Goal: Information Seeking & Learning: Learn about a topic

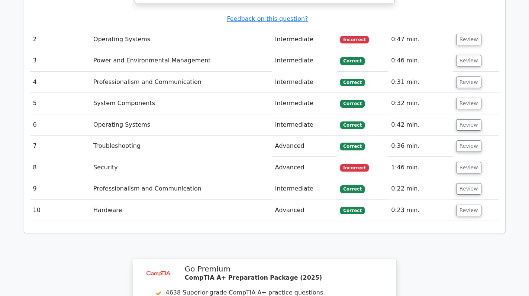
scroll to position [1189, 0]
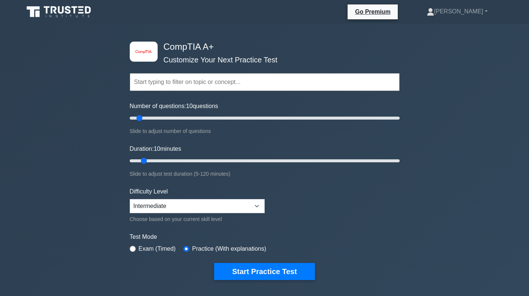
click at [271, 282] on div "image/svg+xml CompTIA A+ Customize Your Next Practice Test Topics Hardware Oper…" at bounding box center [264, 161] width 279 height 274
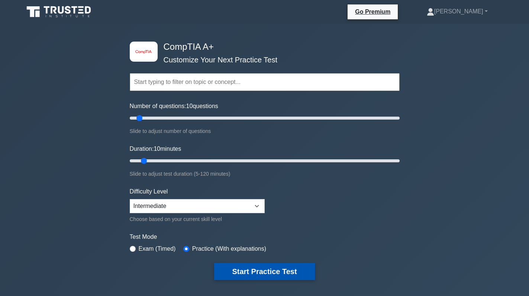
click at [259, 271] on button "Start Practice Test" at bounding box center [264, 271] width 100 height 17
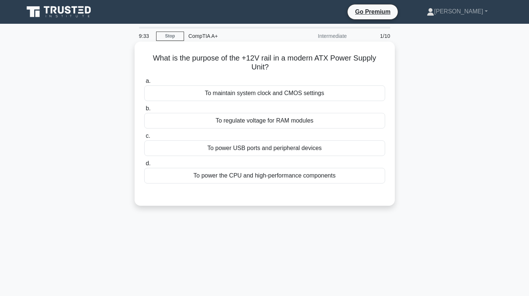
click at [292, 178] on div "To power the CPU and high-performance components" at bounding box center [264, 176] width 241 height 16
click at [144, 166] on input "d. To power the CPU and high-performance components" at bounding box center [144, 163] width 0 height 5
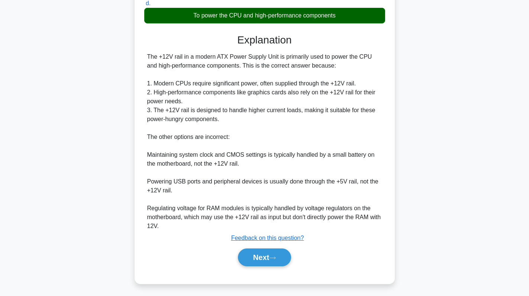
scroll to position [162, 0]
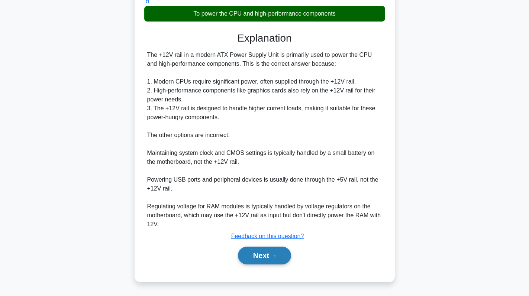
click at [256, 262] on button "Next" at bounding box center [264, 256] width 53 height 18
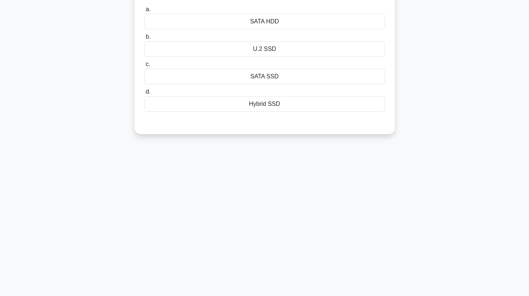
scroll to position [0, 0]
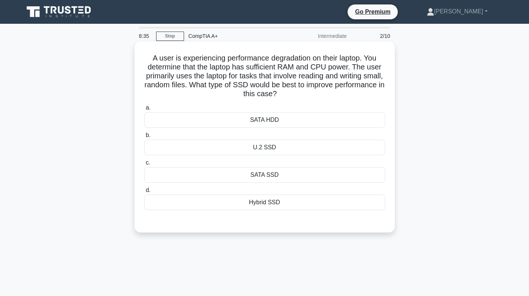
click at [296, 181] on div "SATA SSD" at bounding box center [264, 175] width 241 height 16
click at [144, 165] on input "c. SATA SSD" at bounding box center [144, 163] width 0 height 5
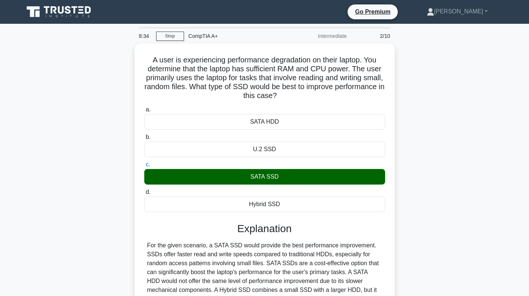
scroll to position [105, 0]
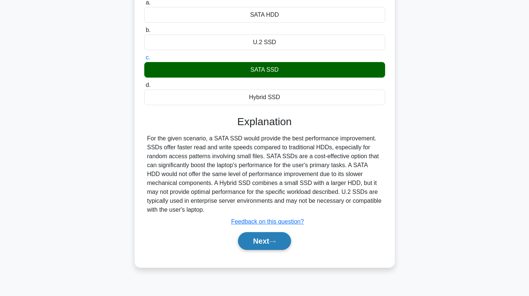
click at [264, 240] on button "Next" at bounding box center [264, 241] width 53 height 18
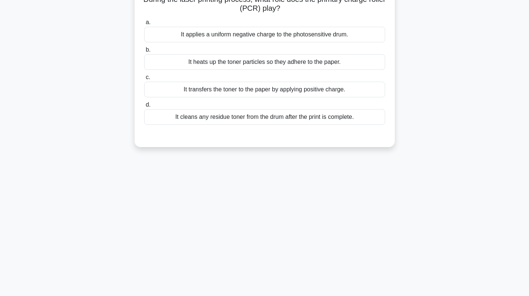
scroll to position [0, 0]
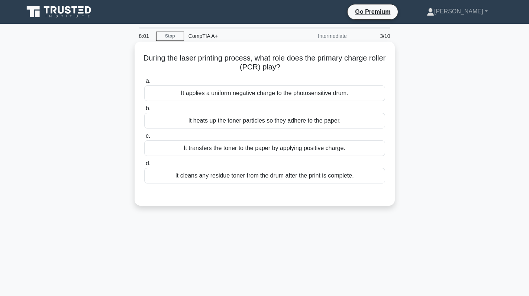
click at [244, 149] on div "It transfers the toner to the paper by applying positive charge." at bounding box center [264, 148] width 241 height 16
click at [144, 139] on input "c. It transfers the toner to the paper by applying positive charge." at bounding box center [144, 136] width 0 height 5
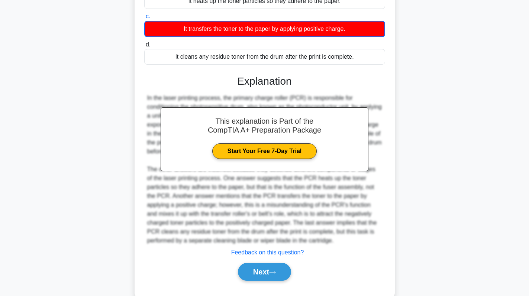
scroll to position [136, 0]
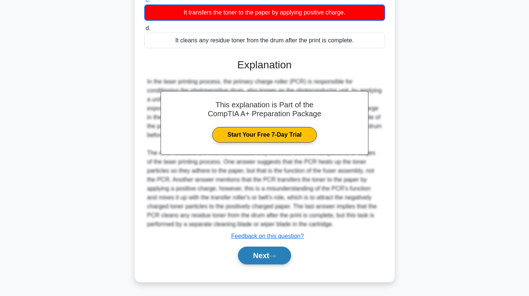
click at [243, 259] on button "Next" at bounding box center [264, 256] width 53 height 18
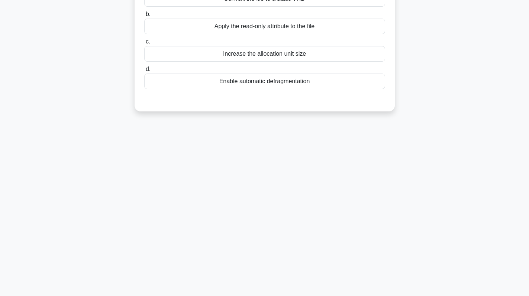
scroll to position [0, 0]
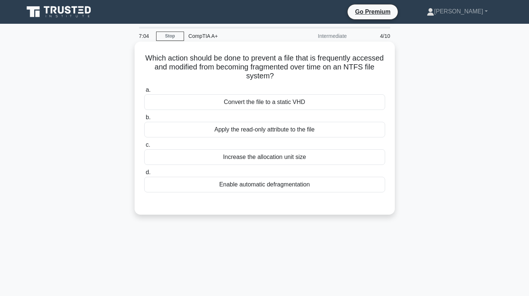
click at [308, 190] on div "Enable automatic defragmentation" at bounding box center [264, 185] width 241 height 16
click at [144, 175] on input "d. Enable automatic defragmentation" at bounding box center [144, 172] width 0 height 5
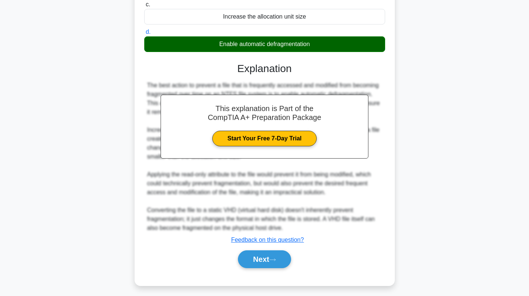
scroll to position [145, 0]
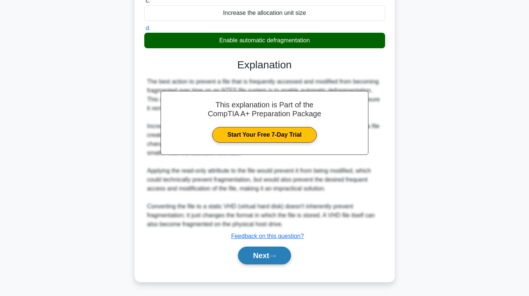
click at [270, 251] on button "Next" at bounding box center [264, 256] width 53 height 18
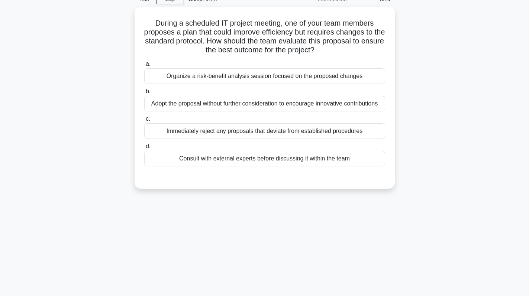
scroll to position [31, 0]
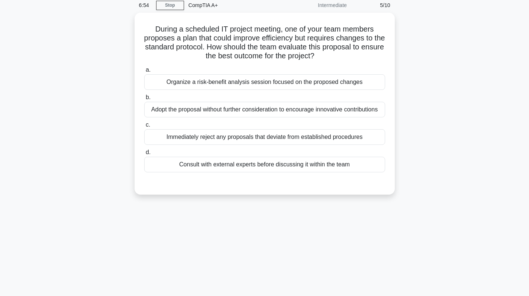
click at [447, 112] on div "During a scheduled IT project meeting, one of your team members proposes a plan…" at bounding box center [264, 108] width 491 height 191
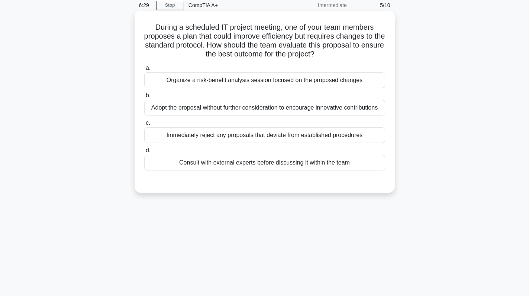
click at [285, 133] on div "Immediately reject any proposals that deviate from established procedures" at bounding box center [264, 135] width 241 height 16
click at [144, 126] on input "c. Immediately reject any proposals that deviate from established procedures" at bounding box center [144, 123] width 0 height 5
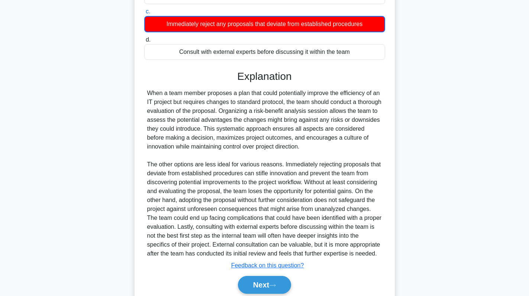
scroll to position [172, 0]
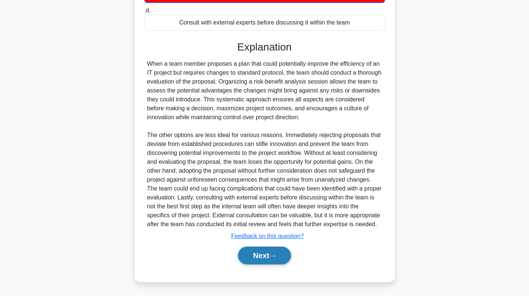
click at [271, 261] on button "Next" at bounding box center [264, 256] width 53 height 18
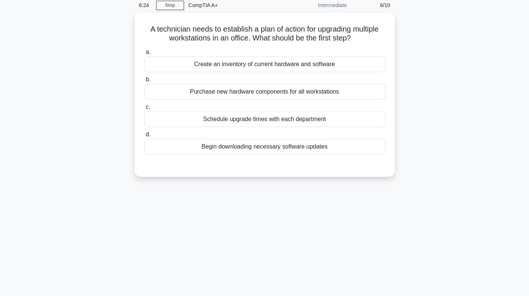
scroll to position [0, 0]
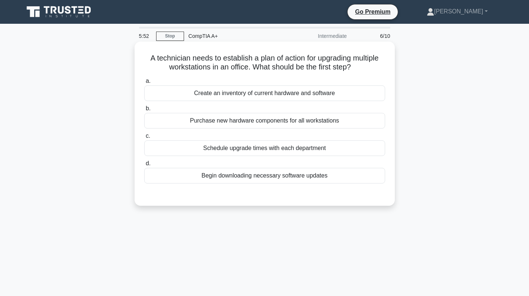
drag, startPoint x: 282, startPoint y: 93, endPoint x: 286, endPoint y: 96, distance: 4.2
click at [282, 93] on div "Create an inventory of current hardware and software" at bounding box center [264, 93] width 241 height 16
click at [144, 84] on input "a. Create an inventory of current hardware and software" at bounding box center [144, 81] width 0 height 5
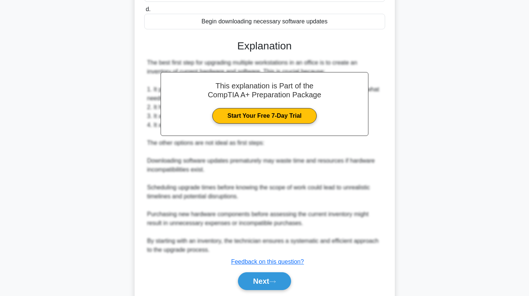
scroll to position [180, 0]
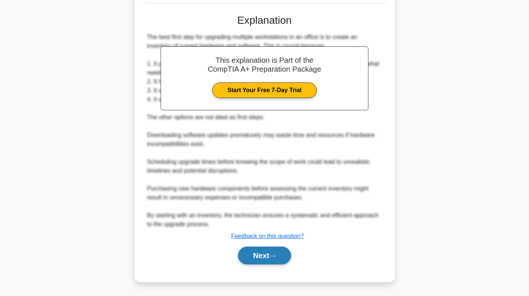
click at [262, 255] on button "Next" at bounding box center [264, 256] width 53 height 18
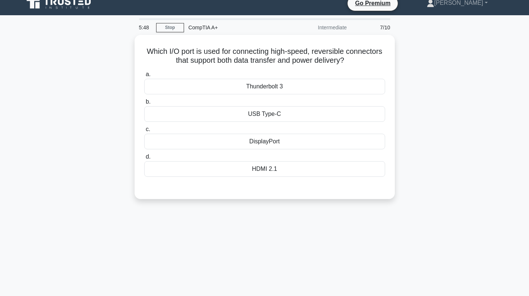
scroll to position [0, 0]
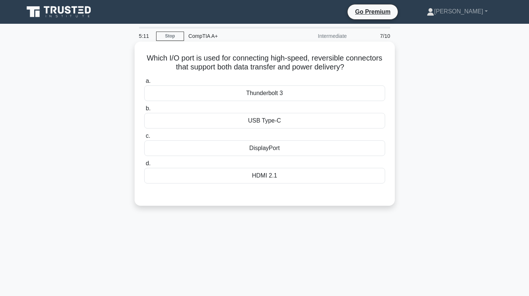
click at [309, 123] on div "USB Type-C" at bounding box center [264, 121] width 241 height 16
click at [144, 111] on input "b. USB Type-C" at bounding box center [144, 108] width 0 height 5
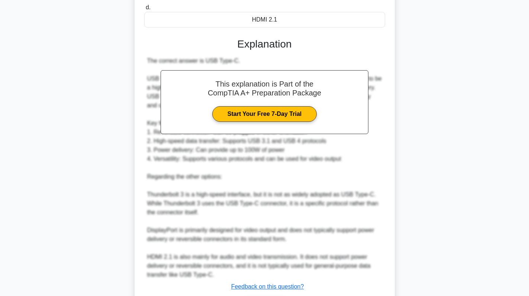
scroll to position [207, 0]
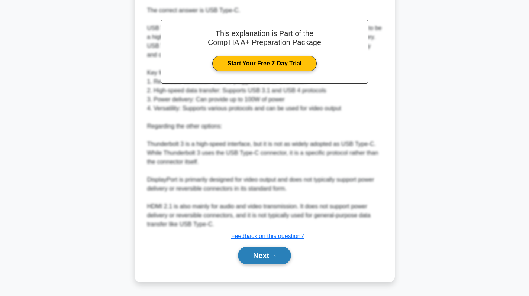
click at [266, 252] on button "Next" at bounding box center [264, 256] width 53 height 18
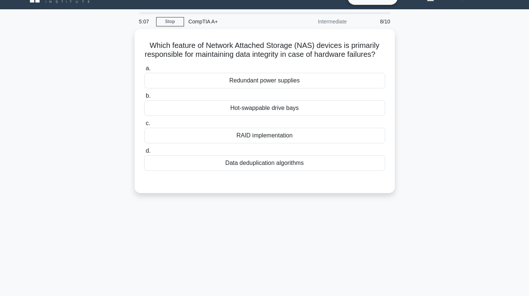
scroll to position [0, 0]
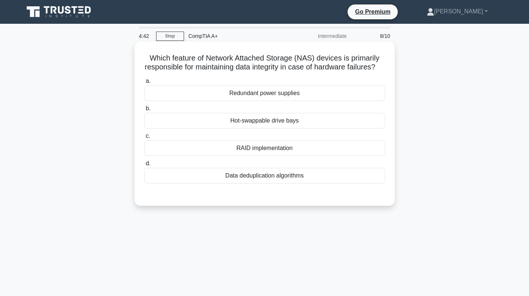
click at [303, 156] on div "RAID implementation" at bounding box center [264, 148] width 241 height 16
click at [144, 139] on input "c. RAID implementation" at bounding box center [144, 136] width 0 height 5
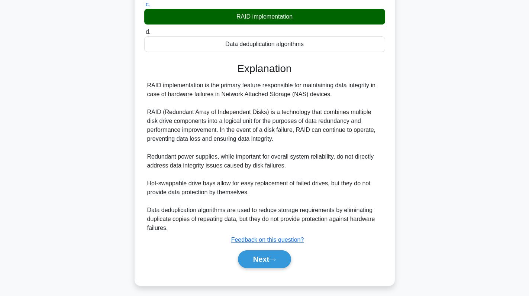
scroll to position [145, 0]
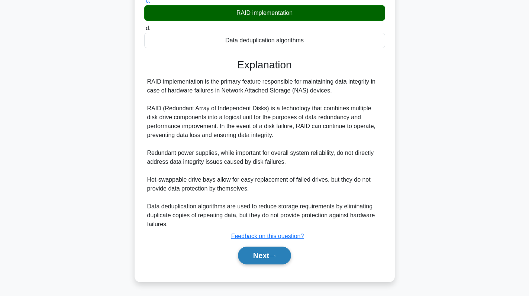
click at [264, 257] on button "Next" at bounding box center [264, 256] width 53 height 18
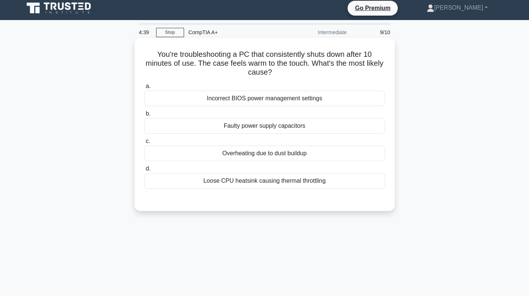
scroll to position [0, 0]
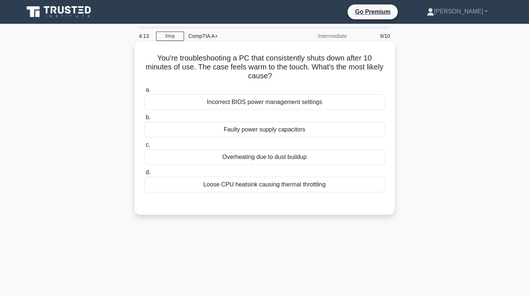
drag, startPoint x: 197, startPoint y: 181, endPoint x: 340, endPoint y: 191, distance: 143.8
click at [340, 191] on div "Loose CPU heatsink causing thermal throttling" at bounding box center [264, 185] width 241 height 16
copy div "Loose CPU heatsink causing thermal throttling"
click at [339, 157] on div "Overheating due to dust buildup" at bounding box center [264, 157] width 241 height 16
click at [144, 148] on input "c. Overheating due to dust buildup" at bounding box center [144, 145] width 0 height 5
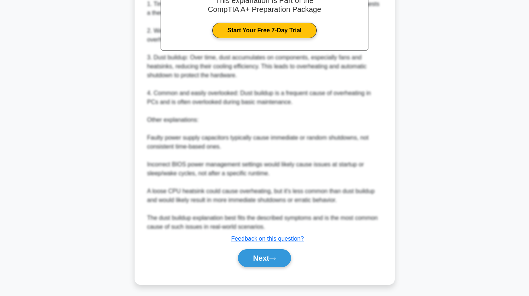
scroll to position [252, 0]
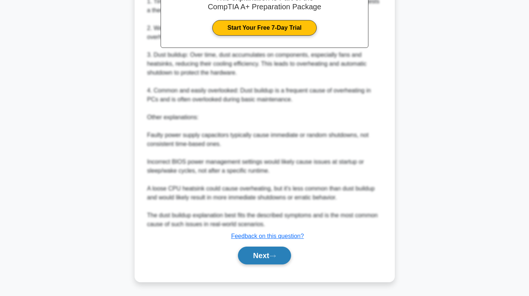
click at [266, 251] on button "Next" at bounding box center [264, 256] width 53 height 18
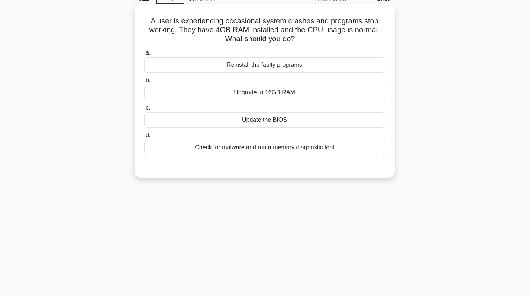
scroll to position [0, 0]
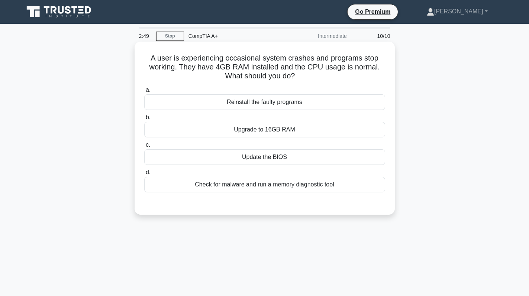
click at [313, 132] on div "Upgrade to 16GB RAM" at bounding box center [264, 130] width 241 height 16
click at [144, 120] on input "b. Upgrade to 16GB RAM" at bounding box center [144, 117] width 0 height 5
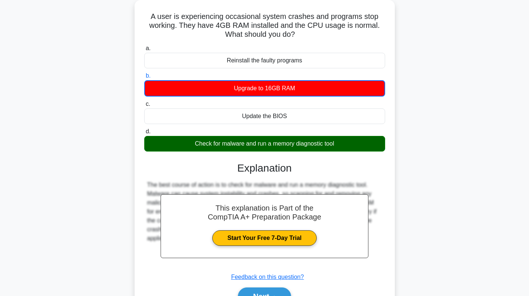
scroll to position [105, 0]
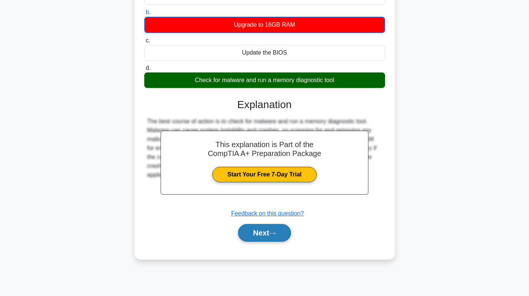
click at [266, 240] on button "Next" at bounding box center [264, 233] width 53 height 18
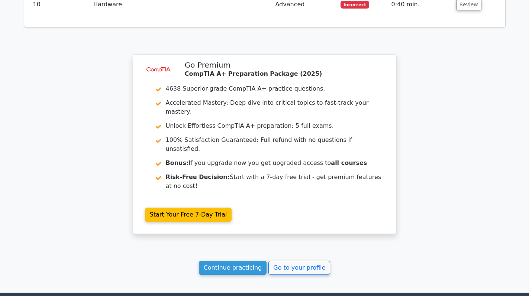
scroll to position [1235, 0]
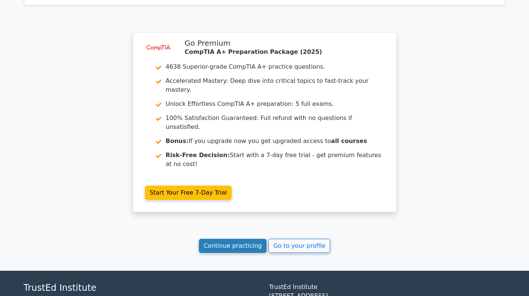
click at [222, 239] on link "Continue practicing" at bounding box center [233, 246] width 68 height 14
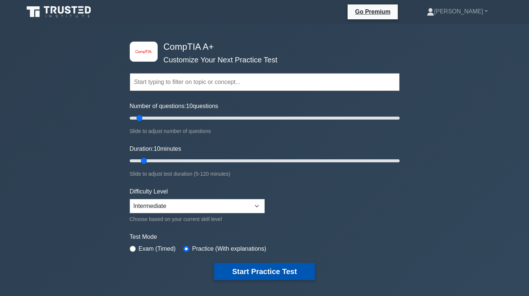
drag, startPoint x: 250, startPoint y: 275, endPoint x: 249, endPoint y: 265, distance: 9.7
click at [250, 277] on button "Start Practice Test" at bounding box center [264, 271] width 100 height 17
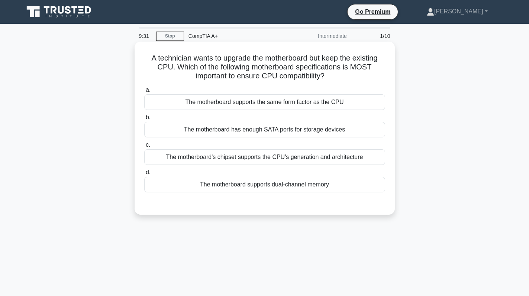
click at [276, 106] on div "The motherboard supports the same form factor as the CPU" at bounding box center [264, 102] width 241 height 16
click at [144, 93] on input "a. The motherboard supports the same form factor as the CPU" at bounding box center [144, 90] width 0 height 5
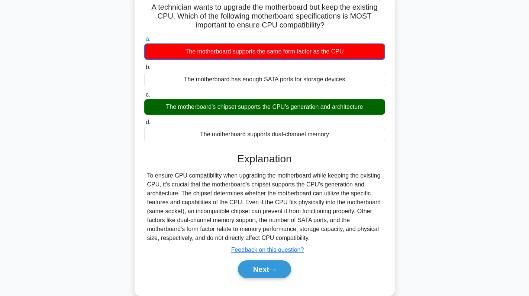
scroll to position [105, 0]
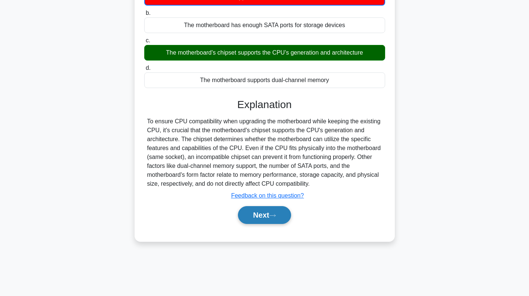
click at [268, 215] on button "Next" at bounding box center [264, 215] width 53 height 18
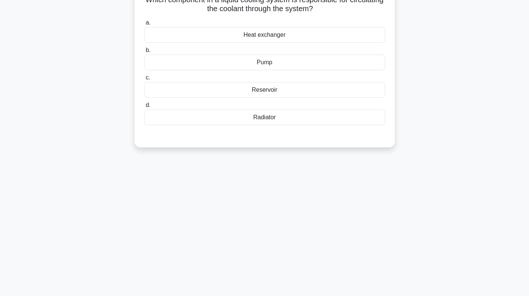
scroll to position [31, 0]
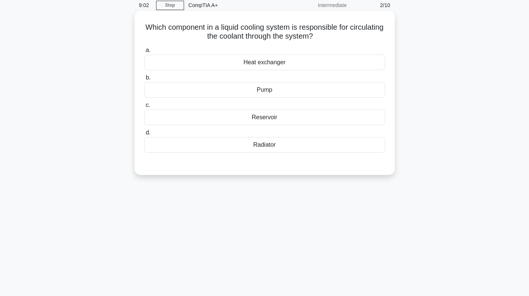
click at [260, 150] on div "Radiator" at bounding box center [264, 145] width 241 height 16
click at [144, 135] on input "d. Radiator" at bounding box center [144, 132] width 0 height 5
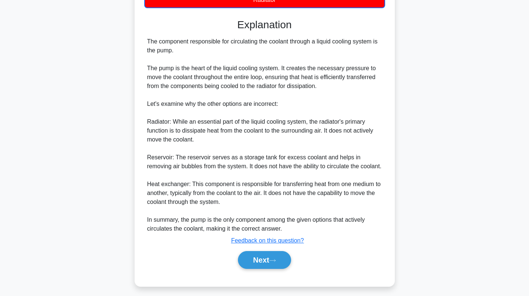
scroll to position [181, 0]
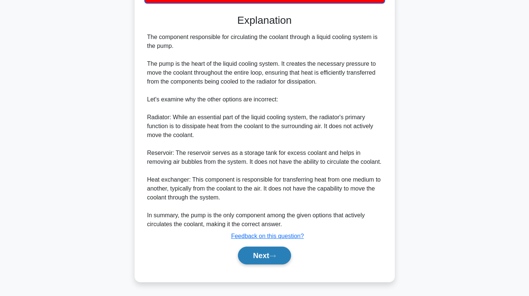
click at [268, 253] on button "Next" at bounding box center [264, 256] width 53 height 18
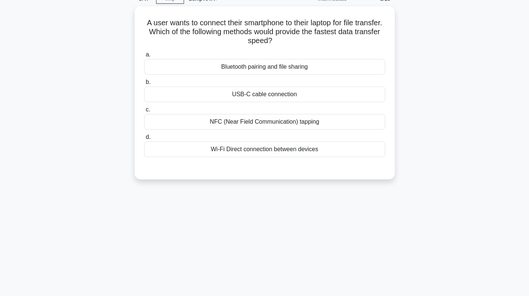
scroll to position [0, 0]
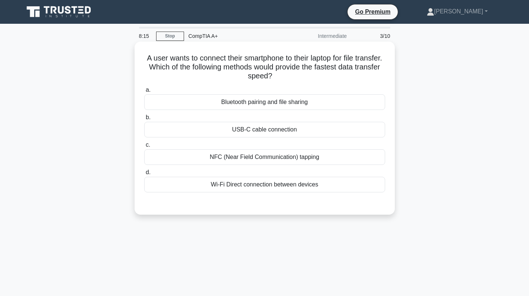
click at [269, 127] on div "USB-C cable connection" at bounding box center [264, 130] width 241 height 16
click at [144, 120] on input "b. USB-C cable connection" at bounding box center [144, 117] width 0 height 5
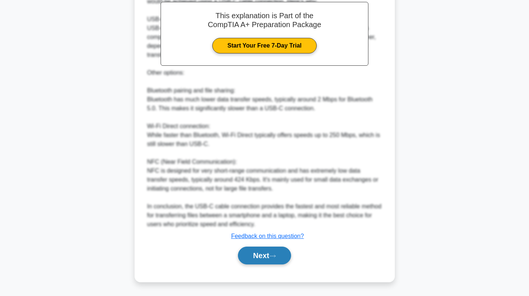
click at [256, 256] on button "Next" at bounding box center [264, 256] width 53 height 18
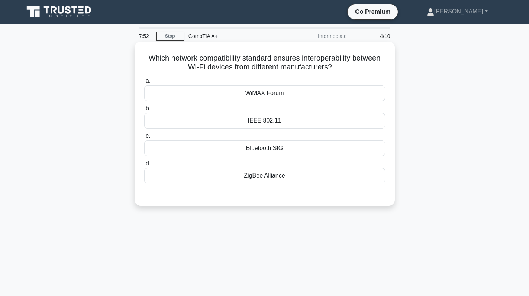
click at [280, 117] on div "IEEE 802.11" at bounding box center [264, 121] width 241 height 16
click at [144, 111] on input "b. IEEE 802.11" at bounding box center [144, 108] width 0 height 5
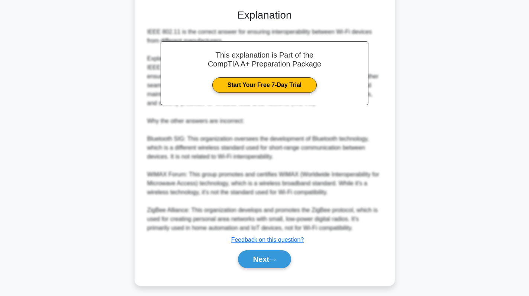
scroll to position [189, 0]
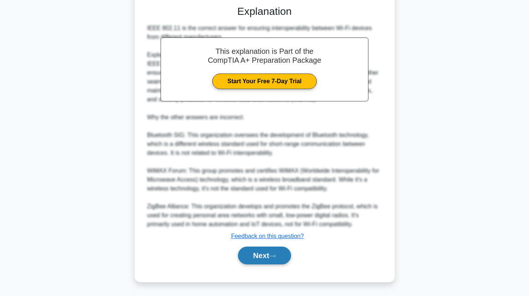
click at [260, 253] on button "Next" at bounding box center [264, 256] width 53 height 18
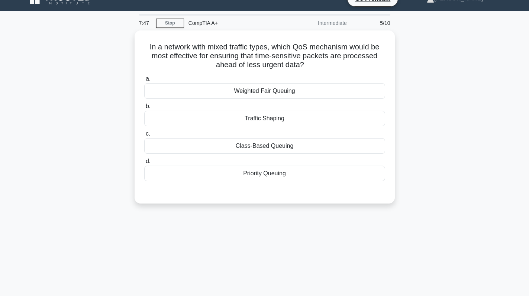
scroll to position [0, 0]
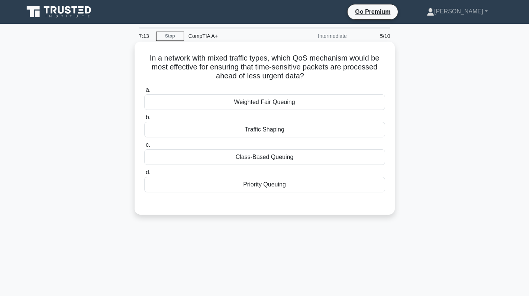
click at [320, 181] on div "Priority Queuing" at bounding box center [264, 185] width 241 height 16
click at [144, 175] on input "d. Priority Queuing" at bounding box center [144, 172] width 0 height 5
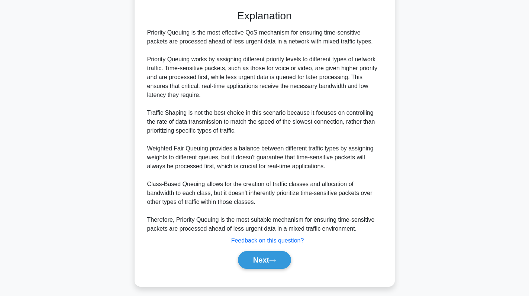
scroll to position [198, 0]
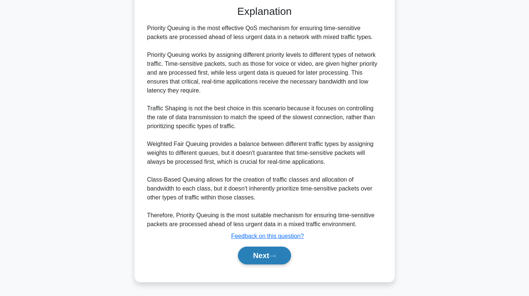
click at [265, 255] on button "Next" at bounding box center [264, 256] width 53 height 18
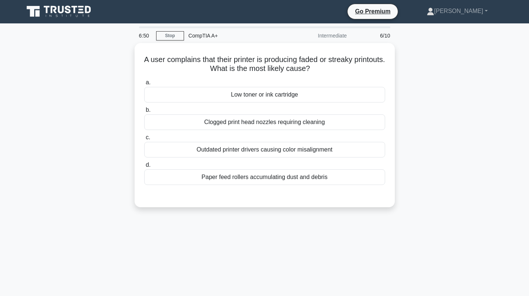
scroll to position [0, 0]
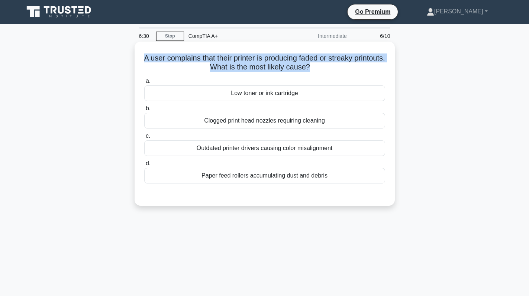
drag, startPoint x: 326, startPoint y: 68, endPoint x: 136, endPoint y: 54, distance: 190.4
click at [136, 54] on div "A user complains that their printer is producing faded or streaky printouts. Wh…" at bounding box center [265, 124] width 260 height 164
copy h5 "A user complains that their printer is producing faded or streaky printouts. Wh…"
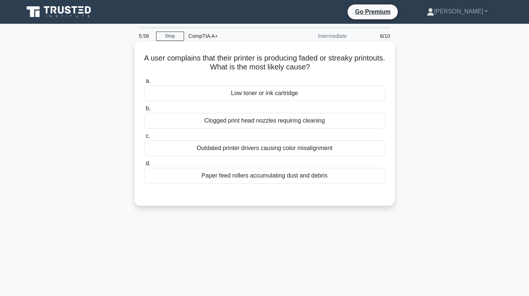
click at [231, 178] on div "Paper feed rollers accumulating dust and debris" at bounding box center [264, 176] width 241 height 16
click at [144, 166] on input "d. Paper feed rollers accumulating dust and debris" at bounding box center [144, 163] width 0 height 5
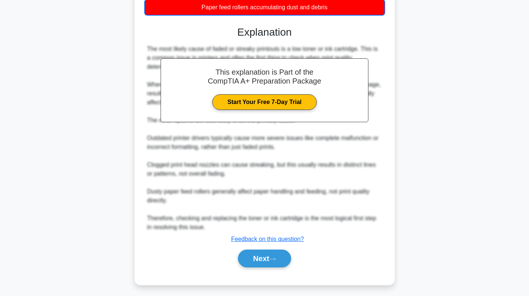
scroll to position [172, 0]
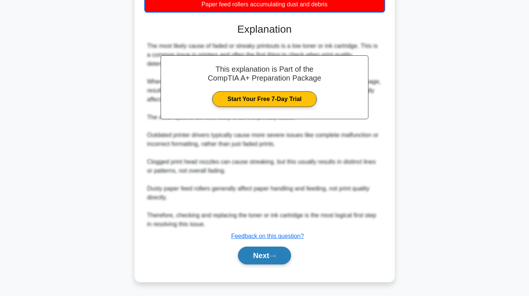
click at [256, 257] on button "Next" at bounding box center [264, 256] width 53 height 18
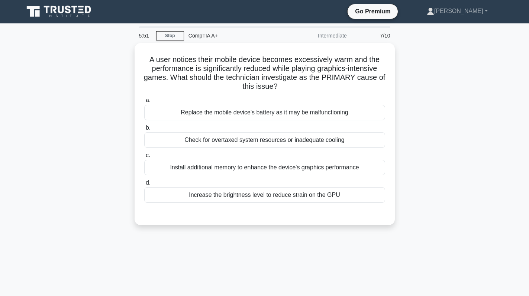
scroll to position [0, 0]
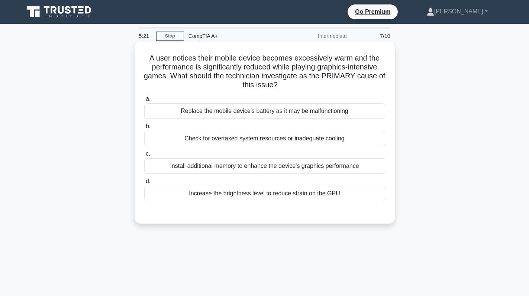
click at [265, 138] on div "Check for overtaxed system resources or inadequate cooling" at bounding box center [264, 139] width 241 height 16
click at [144, 129] on input "b. Check for overtaxed system resources or inadequate cooling" at bounding box center [144, 126] width 0 height 5
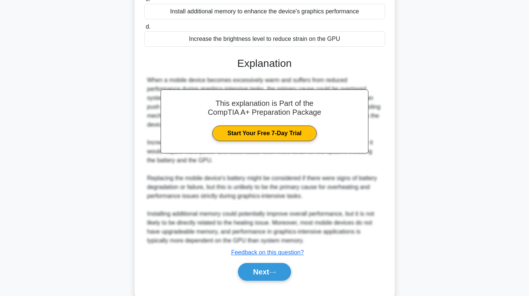
scroll to position [171, 0]
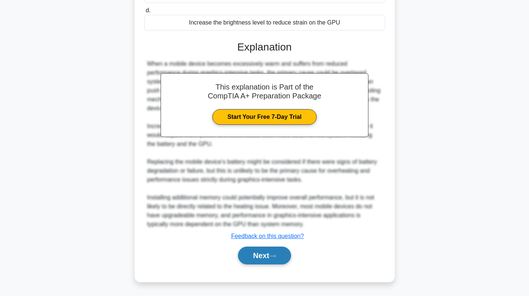
click at [269, 258] on button "Next" at bounding box center [264, 256] width 53 height 18
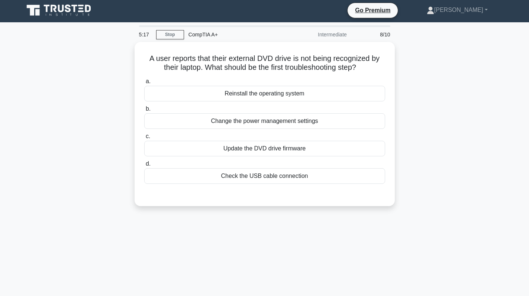
scroll to position [0, 0]
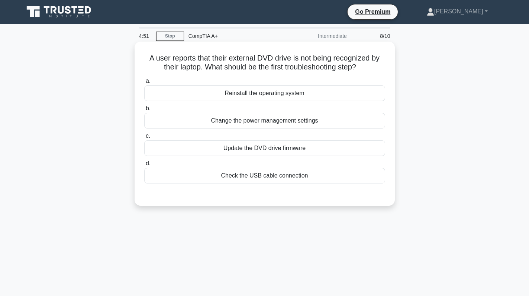
click at [277, 180] on div "Check the USB cable connection" at bounding box center [264, 176] width 241 height 16
click at [144, 166] on input "d. Check the USB cable connection" at bounding box center [144, 163] width 0 height 5
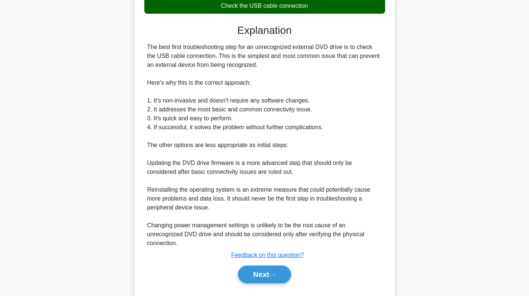
scroll to position [189, 0]
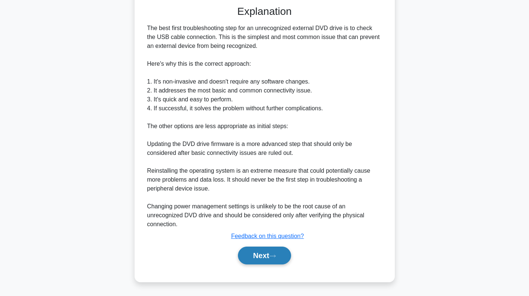
click at [264, 264] on button "Next" at bounding box center [264, 256] width 53 height 18
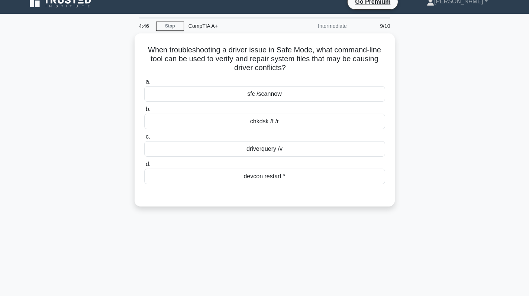
scroll to position [0, 0]
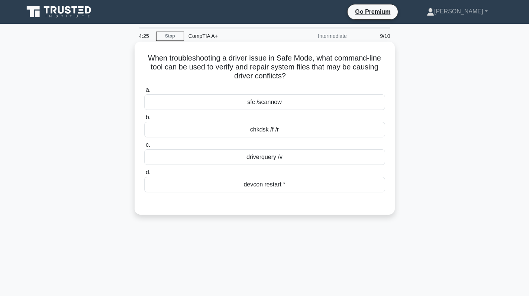
click at [311, 161] on div "driverquery /v" at bounding box center [264, 157] width 241 height 16
click at [144, 148] on input "c. driverquery /v" at bounding box center [144, 145] width 0 height 5
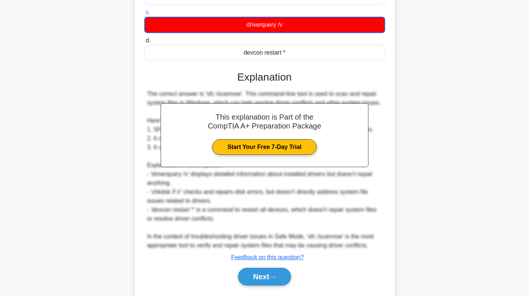
scroll to position [154, 0]
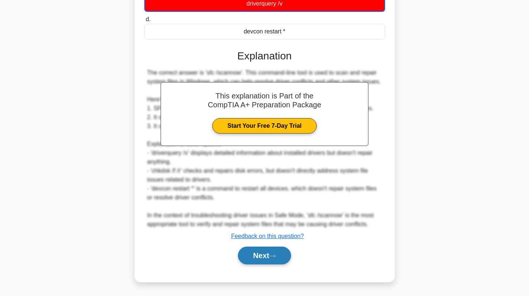
click at [261, 251] on button "Next" at bounding box center [264, 256] width 53 height 18
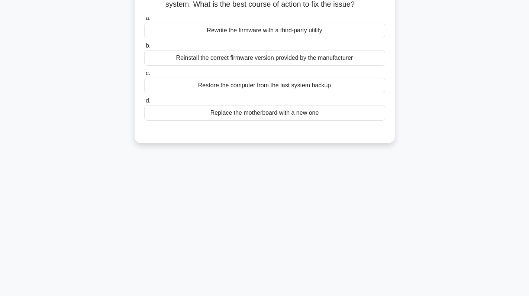
scroll to position [0, 0]
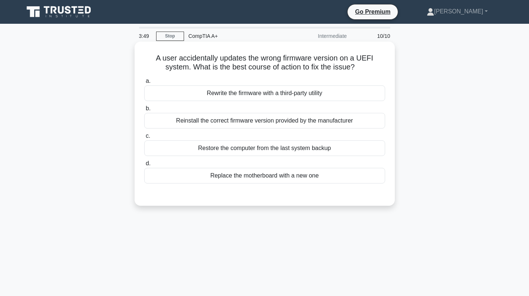
click at [290, 95] on div "Rewrite the firmware with a third-party utility" at bounding box center [264, 93] width 241 height 16
click at [144, 84] on input "a. Rewrite the firmware with a third-party utility" at bounding box center [144, 81] width 0 height 5
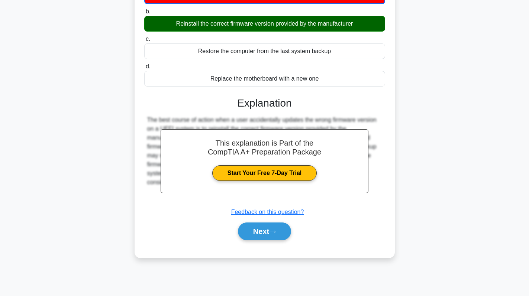
scroll to position [68, 0]
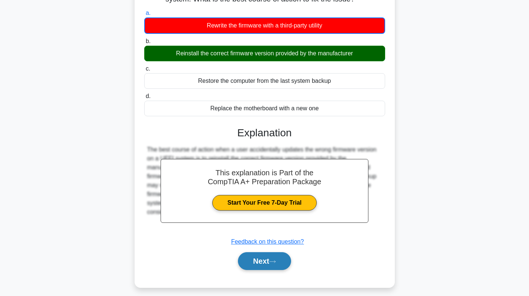
click at [262, 259] on button "Next" at bounding box center [264, 261] width 53 height 18
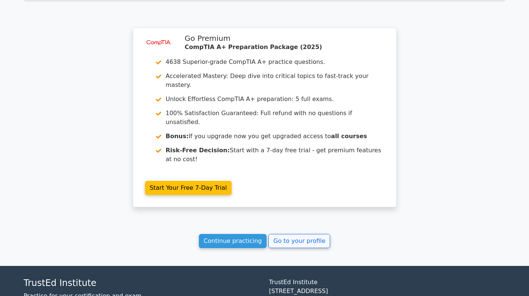
scroll to position [1172, 0]
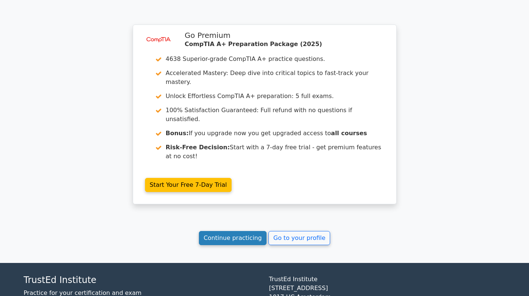
click at [231, 231] on link "Continue practicing" at bounding box center [233, 238] width 68 height 14
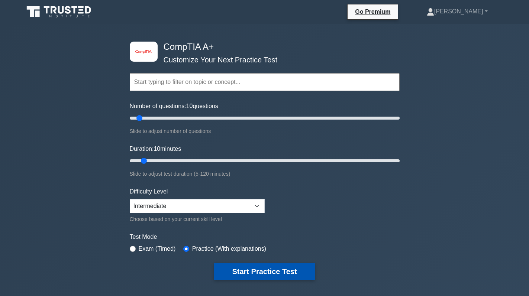
click at [238, 267] on button "Start Practice Test" at bounding box center [264, 271] width 100 height 17
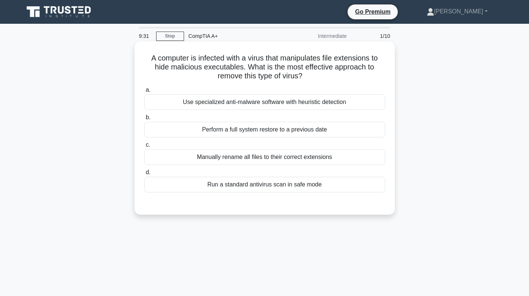
click at [315, 127] on div "Perform a full system restore to a previous date" at bounding box center [264, 130] width 241 height 16
click at [144, 120] on input "b. Perform a full system restore to a previous date" at bounding box center [144, 117] width 0 height 5
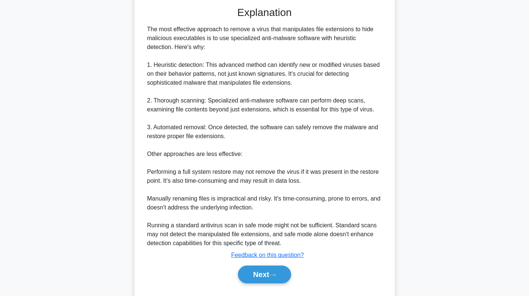
scroll to position [217, 0]
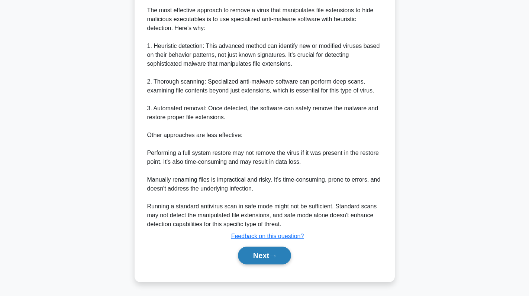
click at [266, 262] on button "Next" at bounding box center [264, 256] width 53 height 18
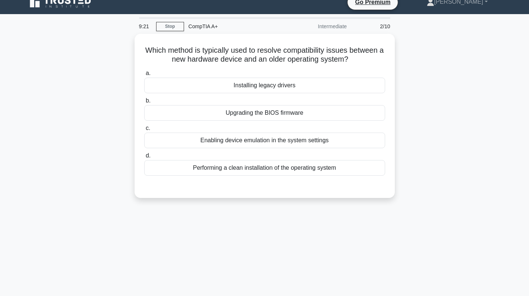
scroll to position [0, 0]
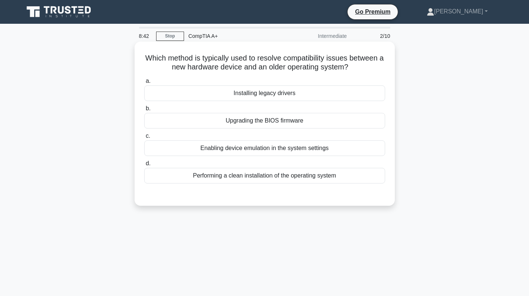
click at [292, 93] on div "Installing legacy drivers" at bounding box center [264, 93] width 241 height 16
click at [144, 84] on input "a. Installing legacy drivers" at bounding box center [144, 81] width 0 height 5
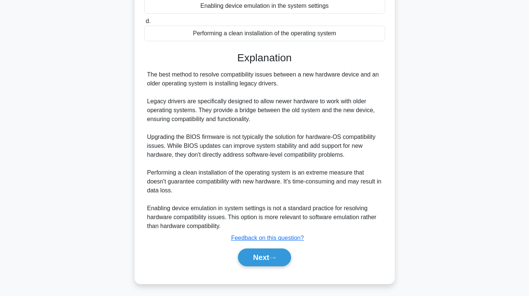
scroll to position [145, 0]
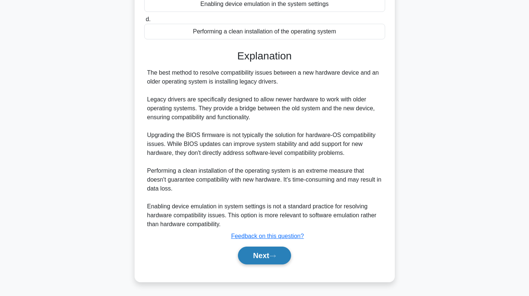
click at [256, 258] on button "Next" at bounding box center [264, 256] width 53 height 18
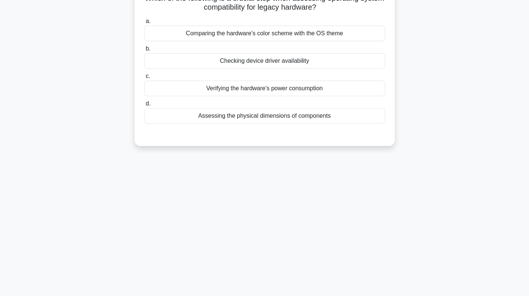
scroll to position [0, 0]
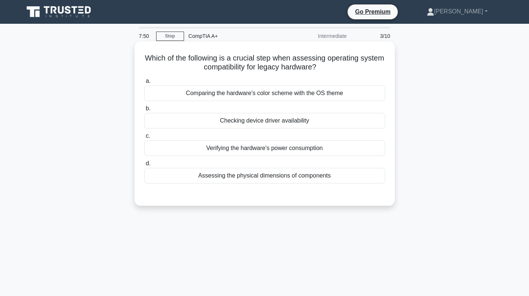
click at [278, 121] on div "Checking device driver availability" at bounding box center [264, 121] width 241 height 16
click at [144, 111] on input "b. Checking device driver availability" at bounding box center [144, 108] width 0 height 5
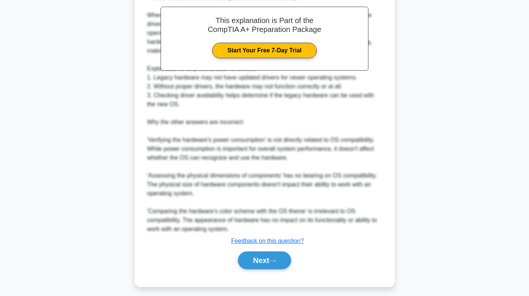
scroll to position [225, 0]
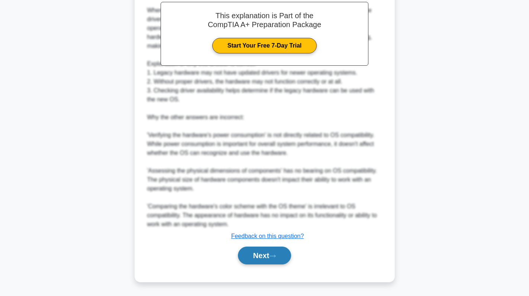
click at [266, 255] on button "Next" at bounding box center [264, 256] width 53 height 18
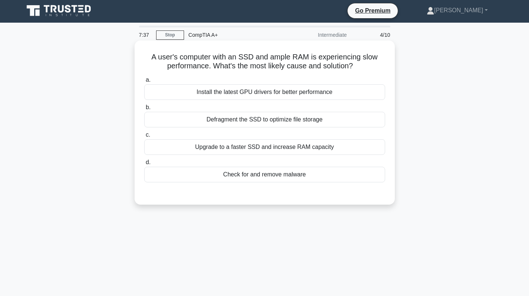
scroll to position [0, 0]
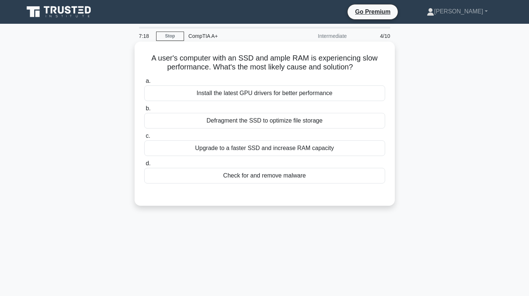
click at [299, 123] on div "Defragment the SSD to optimize file storage" at bounding box center [264, 121] width 241 height 16
click at [144, 111] on input "b. Defragment the SSD to optimize file storage" at bounding box center [144, 108] width 0 height 5
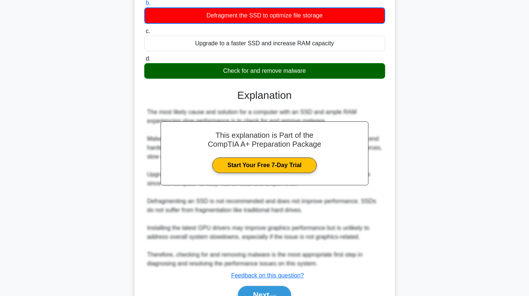
scroll to position [145, 0]
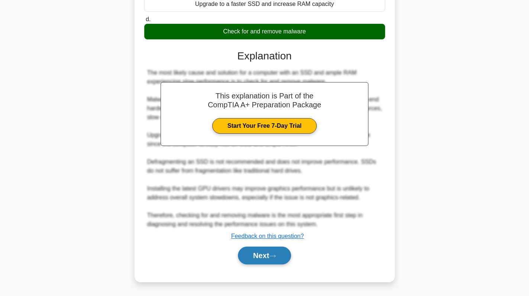
click at [265, 252] on button "Next" at bounding box center [264, 256] width 53 height 18
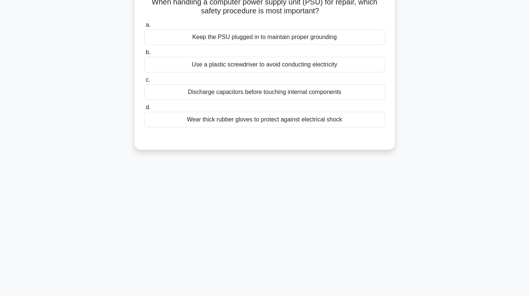
scroll to position [0, 0]
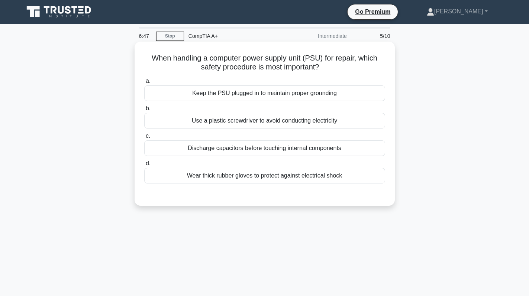
click at [258, 178] on div "Wear thick rubber gloves to protect against electrical shock" at bounding box center [264, 176] width 241 height 16
click at [144, 166] on input "d. Wear thick rubber gloves to protect against electrical shock" at bounding box center [144, 163] width 0 height 5
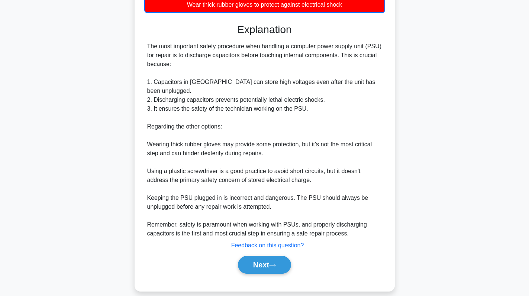
scroll to position [172, 0]
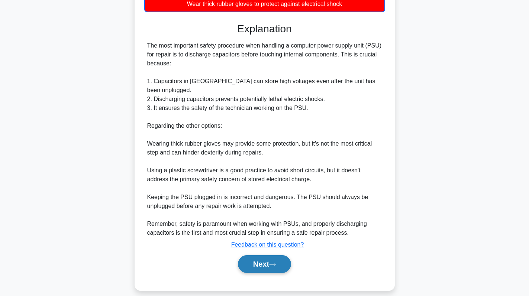
click at [268, 255] on button "Next" at bounding box center [264, 264] width 53 height 18
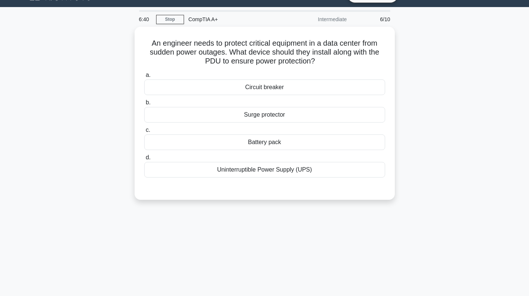
scroll to position [0, 0]
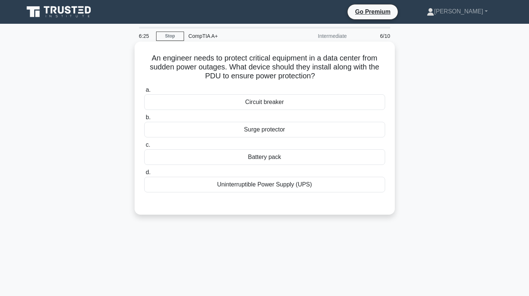
click at [266, 104] on div "Circuit breaker" at bounding box center [264, 102] width 241 height 16
click at [144, 93] on input "a. Circuit breaker" at bounding box center [144, 90] width 0 height 5
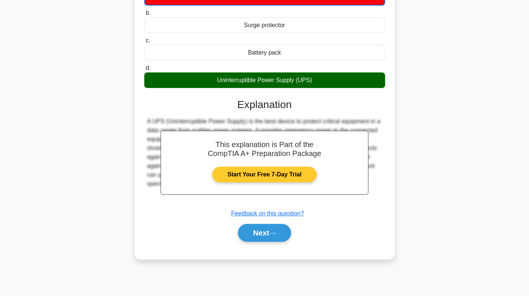
scroll to position [68, 0]
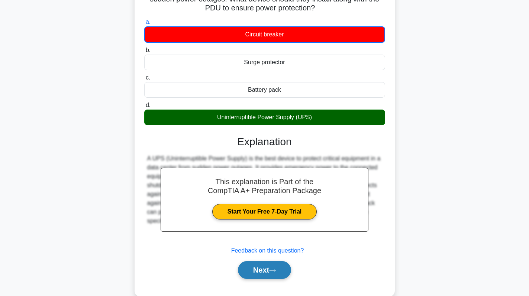
click at [259, 278] on button "Next" at bounding box center [264, 270] width 53 height 18
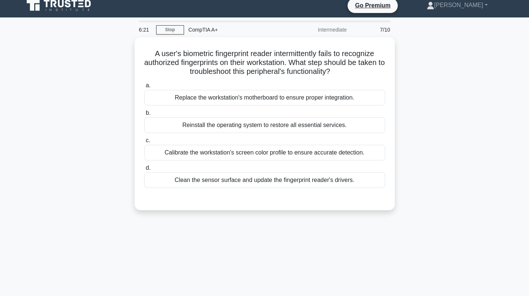
scroll to position [0, 0]
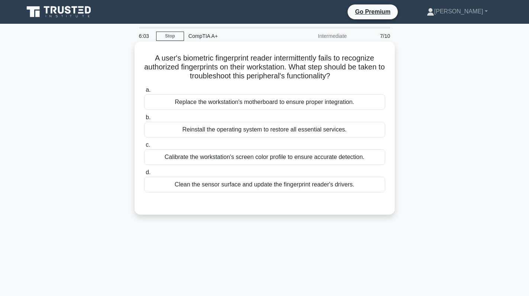
click at [236, 185] on div "Clean the sensor surface and update the fingerprint reader's drivers." at bounding box center [264, 185] width 241 height 16
click at [144, 175] on input "d. Clean the sensor surface and update the fingerprint reader's drivers." at bounding box center [144, 172] width 0 height 5
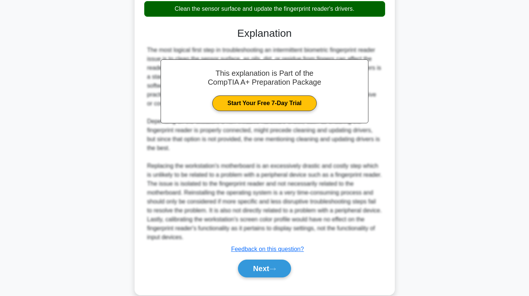
scroll to position [189, 0]
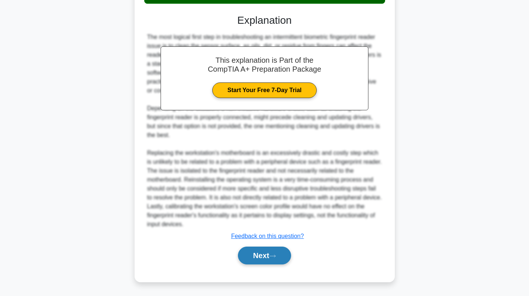
click at [244, 256] on button "Next" at bounding box center [264, 256] width 53 height 18
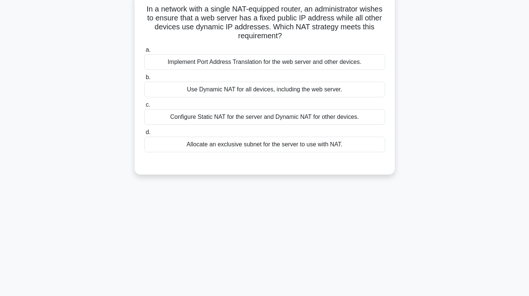
scroll to position [0, 0]
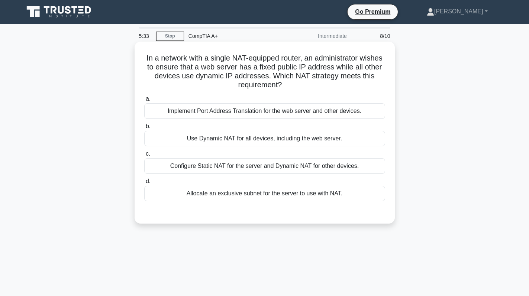
click at [337, 156] on label "c. Configure Static NAT for the server and Dynamic NAT for other devices." at bounding box center [264, 161] width 241 height 25
click at [144, 156] on input "c. Configure Static NAT for the server and Dynamic NAT for other devices." at bounding box center [144, 154] width 0 height 5
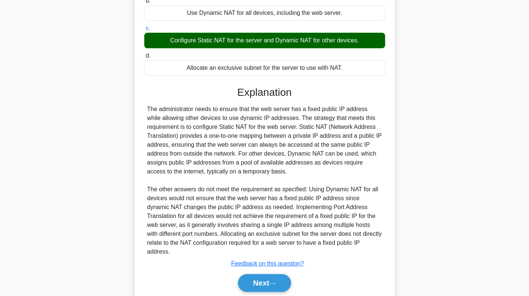
scroll to position [145, 0]
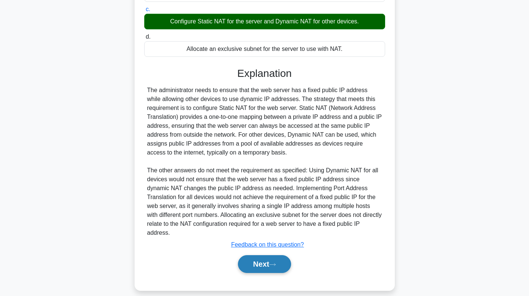
click at [249, 258] on button "Next" at bounding box center [264, 264] width 53 height 18
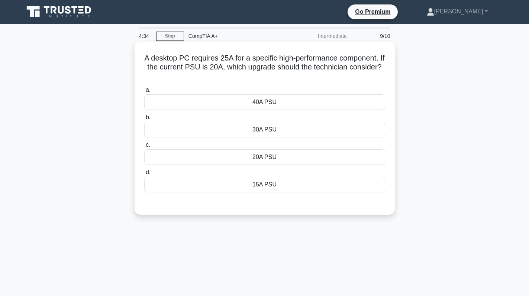
scroll to position [37, 0]
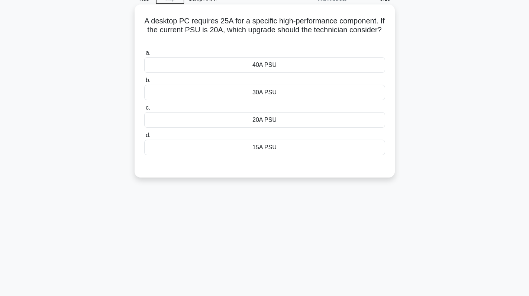
click at [299, 88] on div "30A PSU" at bounding box center [264, 93] width 241 height 16
click at [144, 83] on input "b. 30A PSU" at bounding box center [144, 80] width 0 height 5
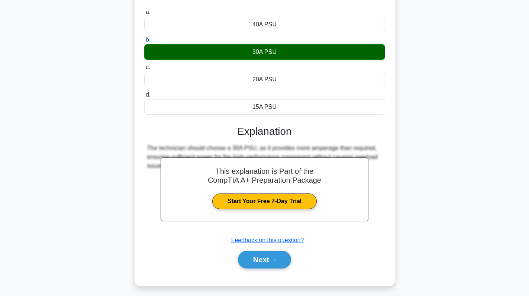
scroll to position [105, 0]
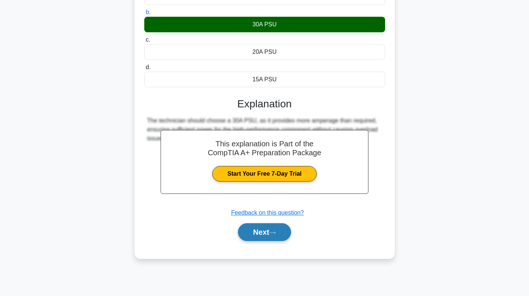
click at [264, 233] on button "Next" at bounding box center [264, 232] width 53 height 18
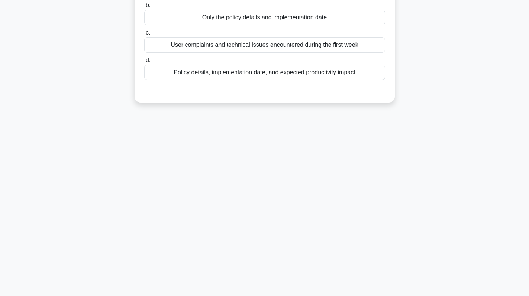
scroll to position [0, 0]
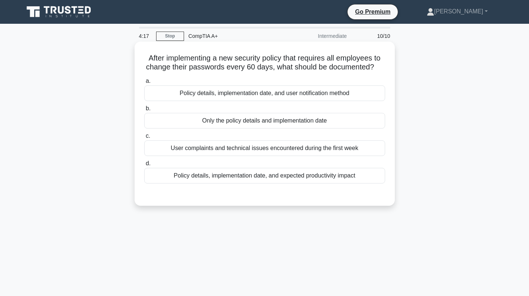
click at [326, 118] on div "Only the policy details and implementation date" at bounding box center [264, 121] width 241 height 16
click at [144, 111] on input "b. Only the policy details and implementation date" at bounding box center [144, 108] width 0 height 5
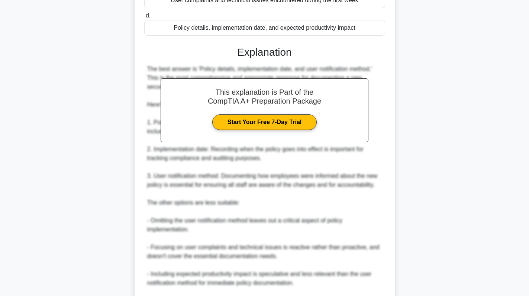
scroll to position [243, 0]
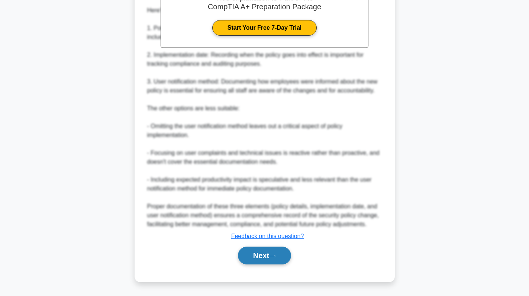
click at [262, 261] on button "Next" at bounding box center [264, 256] width 53 height 18
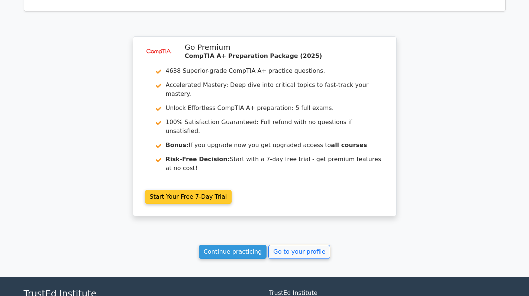
scroll to position [1303, 0]
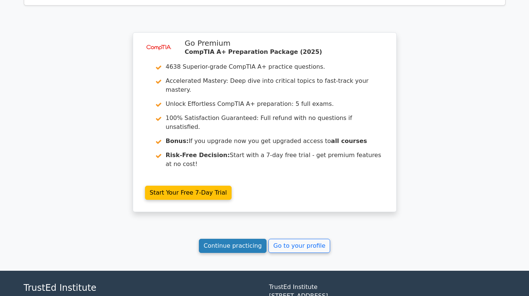
click at [245, 239] on link "Continue practicing" at bounding box center [233, 246] width 68 height 14
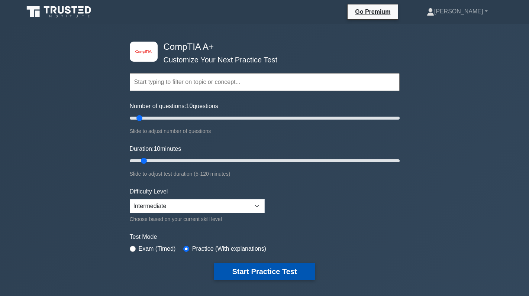
click at [250, 271] on button "Start Practice Test" at bounding box center [264, 271] width 100 height 17
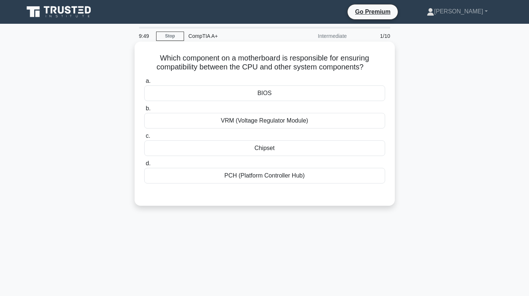
click at [275, 149] on div "Chipset" at bounding box center [264, 148] width 241 height 16
click at [144, 139] on input "c. [GEOGRAPHIC_DATA]" at bounding box center [144, 136] width 0 height 5
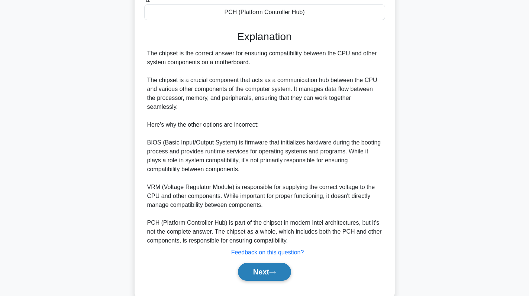
scroll to position [171, 0]
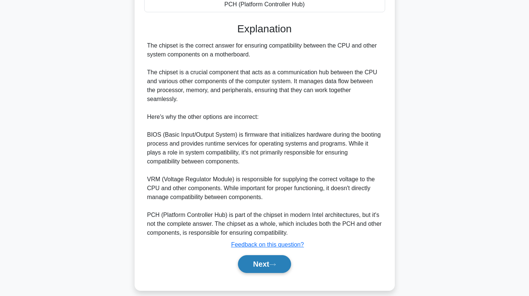
click at [260, 256] on button "Next" at bounding box center [264, 264] width 53 height 18
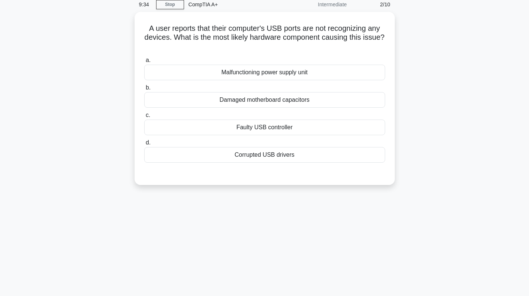
scroll to position [0, 0]
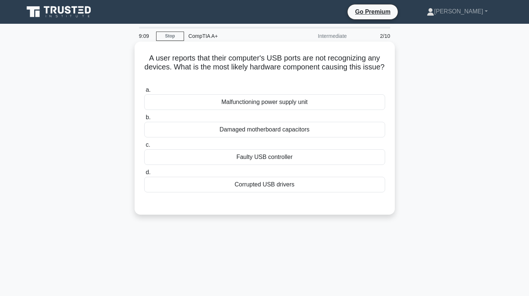
click at [287, 152] on div "Faulty USB controller" at bounding box center [264, 157] width 241 height 16
click at [144, 148] on input "c. Faulty USB controller" at bounding box center [144, 145] width 0 height 5
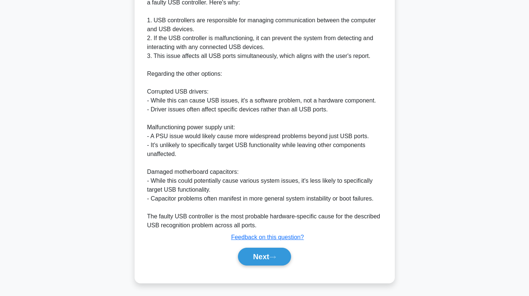
scroll to position [234, 0]
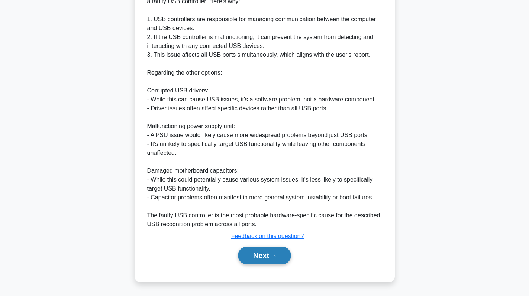
click at [271, 252] on button "Next" at bounding box center [264, 256] width 53 height 18
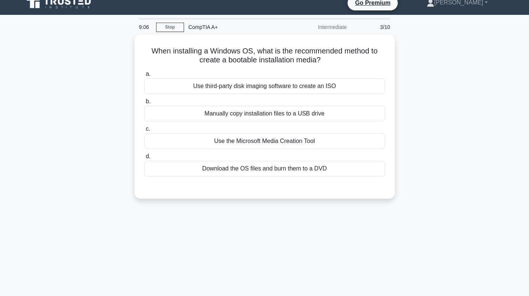
scroll to position [0, 0]
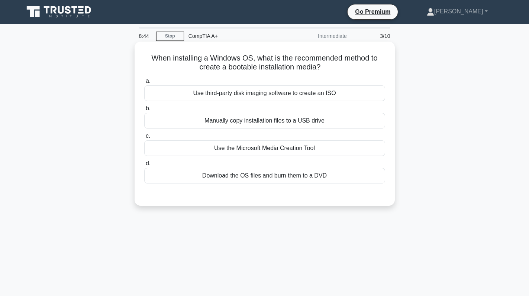
click at [301, 91] on div "Use third-party disk imaging software to create an ISO" at bounding box center [264, 93] width 241 height 16
click at [144, 84] on input "a. Use third-party disk imaging software to create an ISO" at bounding box center [144, 81] width 0 height 5
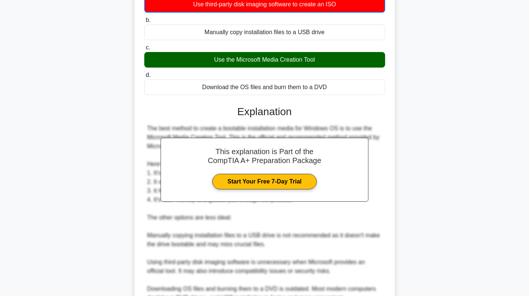
scroll to position [163, 0]
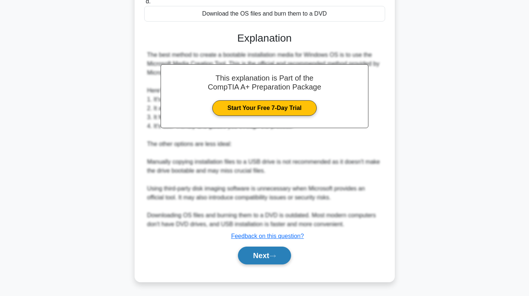
click at [265, 259] on button "Next" at bounding box center [264, 256] width 53 height 18
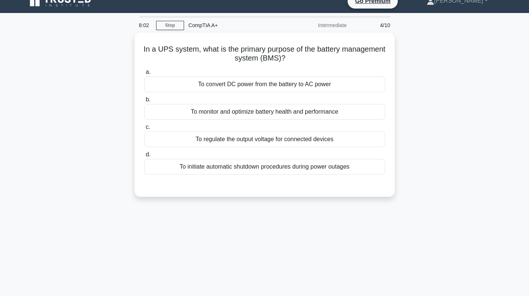
scroll to position [0, 0]
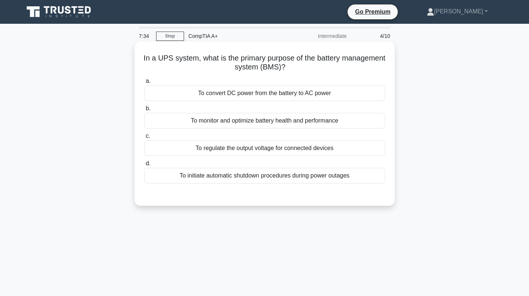
click at [316, 98] on div "To convert DC power from the battery to AC power" at bounding box center [264, 93] width 241 height 16
click at [144, 84] on input "a. To convert DC power from the battery to AC power" at bounding box center [144, 81] width 0 height 5
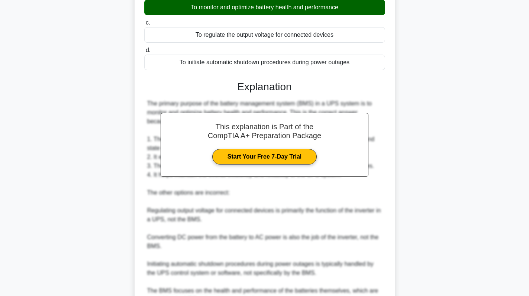
scroll to position [190, 0]
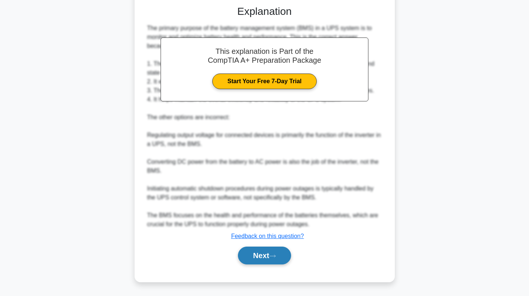
click at [264, 259] on button "Next" at bounding box center [264, 256] width 53 height 18
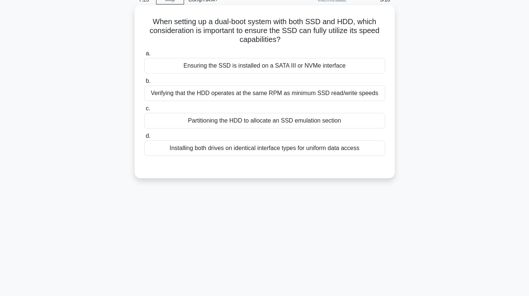
scroll to position [0, 0]
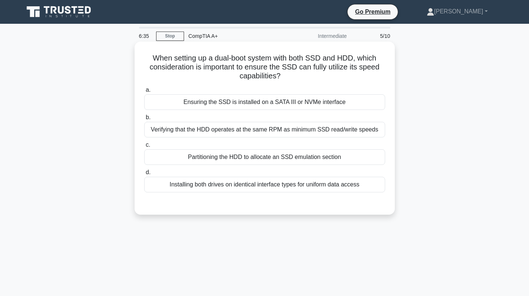
drag, startPoint x: 275, startPoint y: 109, endPoint x: 277, endPoint y: 106, distance: 3.8
click at [275, 109] on div "Ensuring the SSD is installed on a SATA III or NVMe interface" at bounding box center [264, 102] width 241 height 16
click at [144, 93] on input "a. Ensuring the SSD is installed on a SATA III or NVMe interface" at bounding box center [144, 90] width 0 height 5
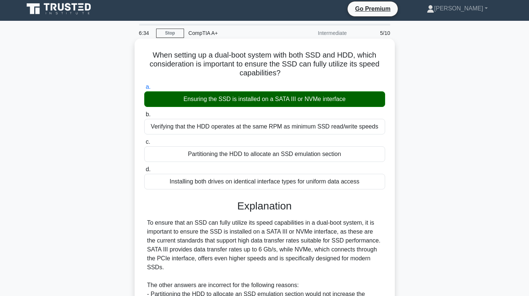
scroll to position [145, 0]
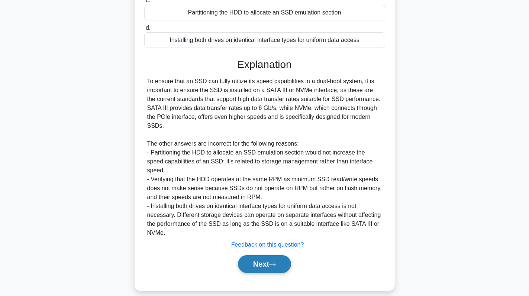
click at [283, 257] on button "Next" at bounding box center [264, 264] width 53 height 18
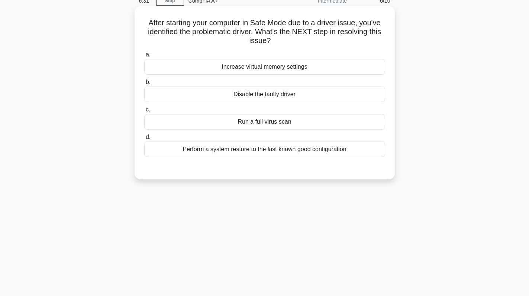
scroll to position [0, 0]
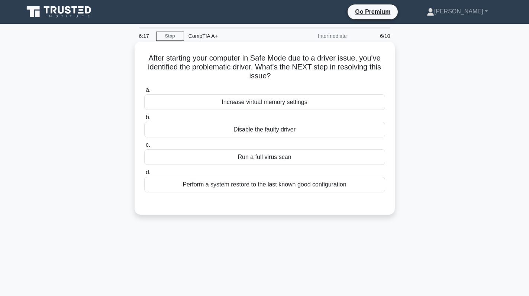
click at [272, 126] on div "Disable the faulty driver" at bounding box center [264, 130] width 241 height 16
click at [144, 120] on input "b. Disable the faulty driver" at bounding box center [144, 117] width 0 height 5
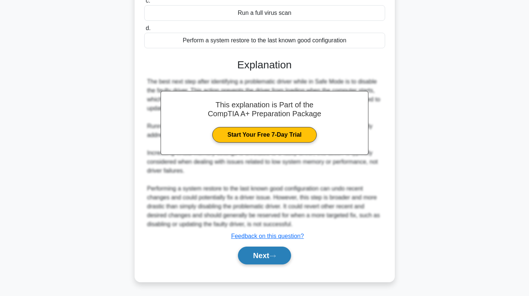
click at [264, 253] on button "Next" at bounding box center [264, 256] width 53 height 18
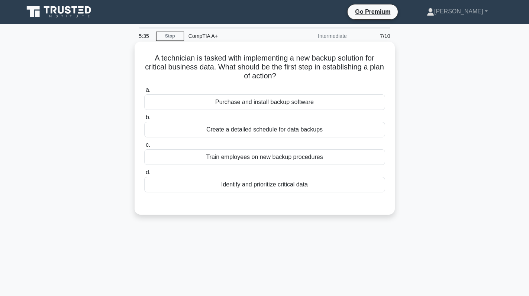
click at [310, 189] on div "Identify and prioritize critical data" at bounding box center [264, 185] width 241 height 16
click at [144, 175] on input "d. Identify and prioritize critical data" at bounding box center [144, 172] width 0 height 5
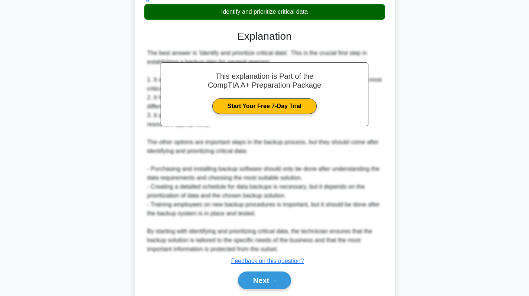
scroll to position [198, 0]
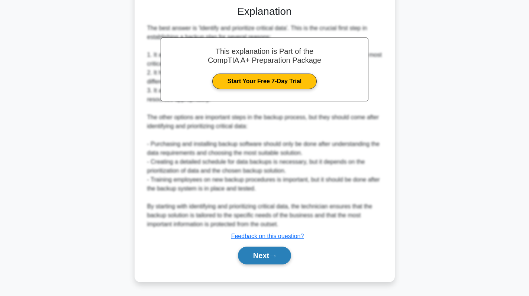
click at [283, 254] on button "Next" at bounding box center [264, 256] width 53 height 18
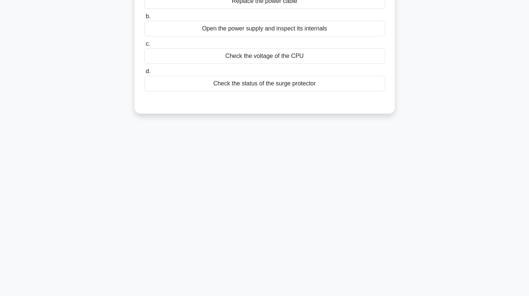
scroll to position [0, 0]
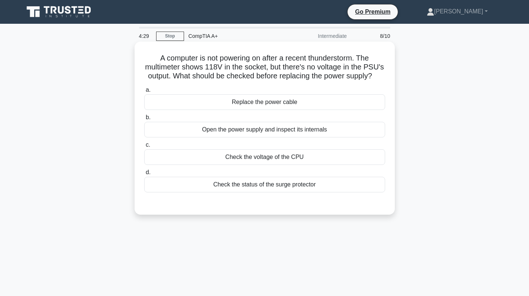
click at [280, 110] on div "Replace the power cable" at bounding box center [264, 102] width 241 height 16
click at [144, 93] on input "a. Replace the power cable" at bounding box center [144, 90] width 0 height 5
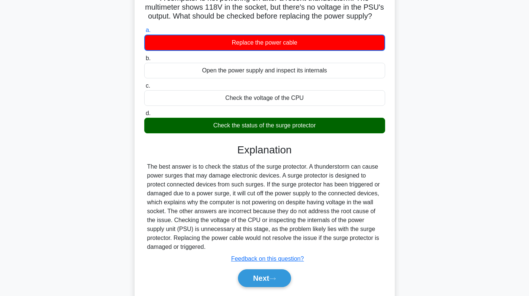
scroll to position [105, 0]
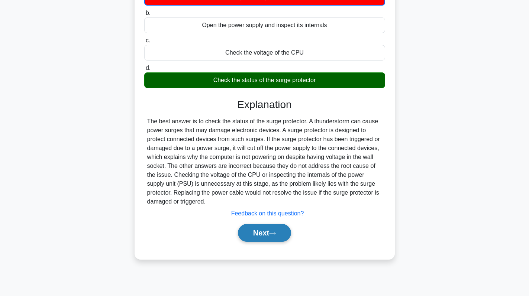
click at [271, 242] on button "Next" at bounding box center [264, 233] width 53 height 18
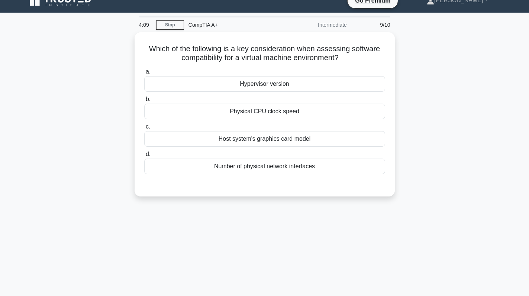
scroll to position [0, 0]
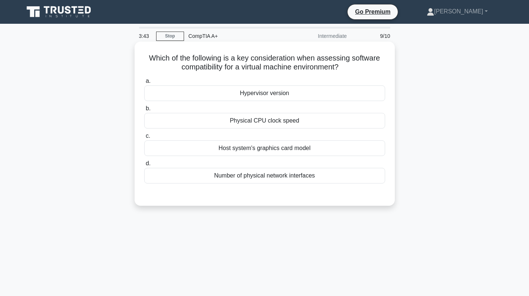
drag, startPoint x: 342, startPoint y: 68, endPoint x: 142, endPoint y: 59, distance: 200.2
click at [142, 59] on div "Which of the following is a key consideration when assessing software compatibi…" at bounding box center [265, 124] width 254 height 158
copy h5 "Which of the following is a key consideration when assessing software compatibi…"
click at [299, 148] on div "Host system's graphics card model" at bounding box center [264, 148] width 241 height 16
click at [144, 139] on input "c. Host system's graphics card model" at bounding box center [144, 136] width 0 height 5
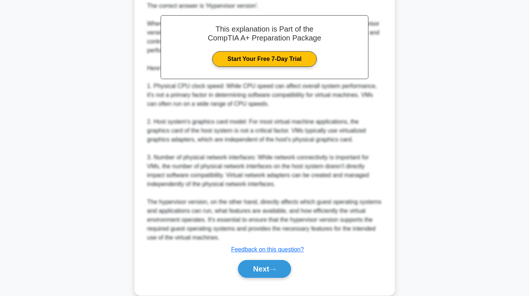
scroll to position [226, 0]
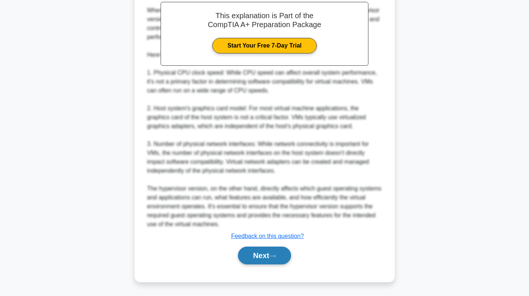
click at [266, 253] on button "Next" at bounding box center [264, 256] width 53 height 18
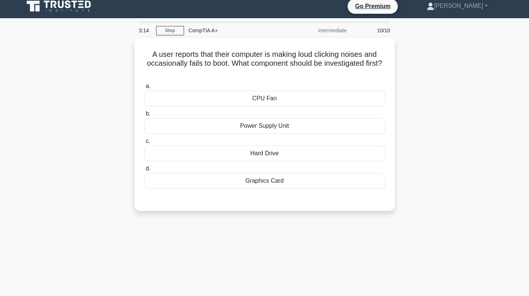
scroll to position [0, 0]
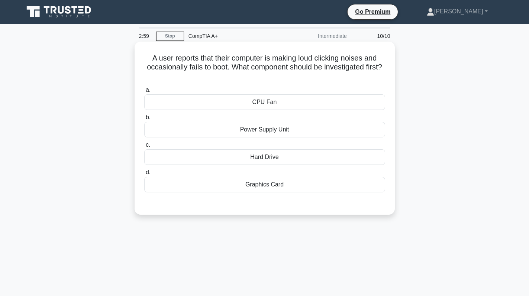
click at [281, 154] on div "Hard Drive" at bounding box center [264, 157] width 241 height 16
click at [144, 148] on input "c. Hard Drive" at bounding box center [144, 145] width 0 height 5
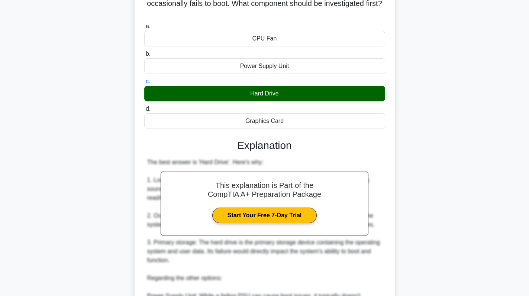
scroll to position [223, 0]
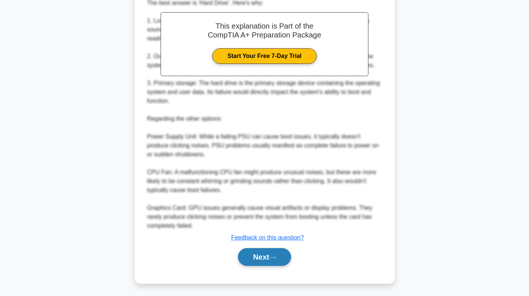
click at [239, 255] on button "Next" at bounding box center [264, 257] width 53 height 18
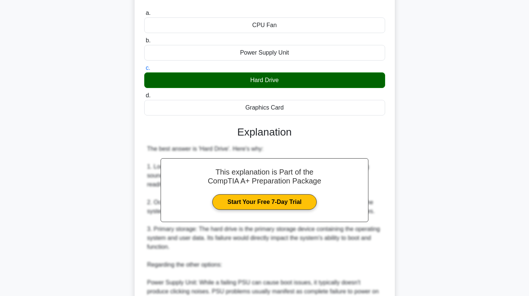
scroll to position [2, 0]
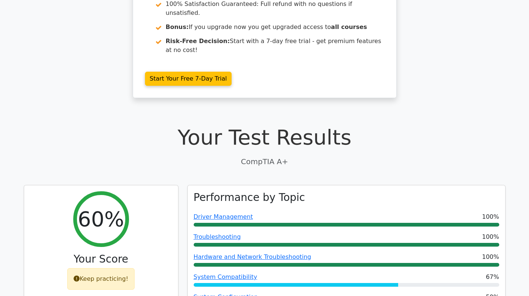
scroll to position [37, 0]
